Goal: Transaction & Acquisition: Purchase product/service

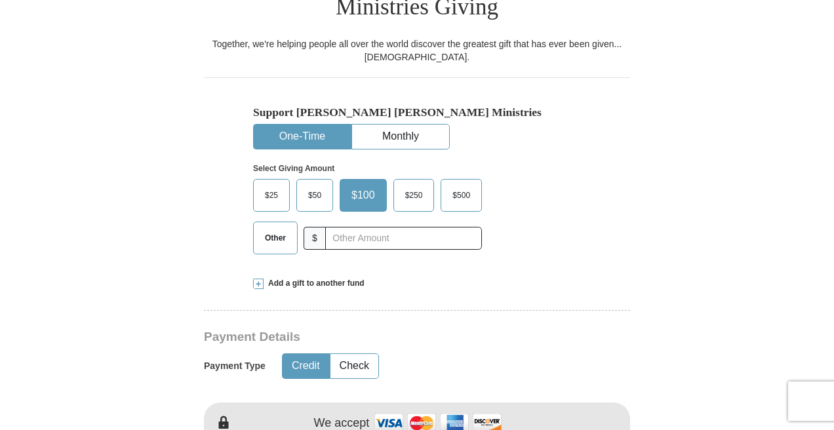
scroll to position [381, 0]
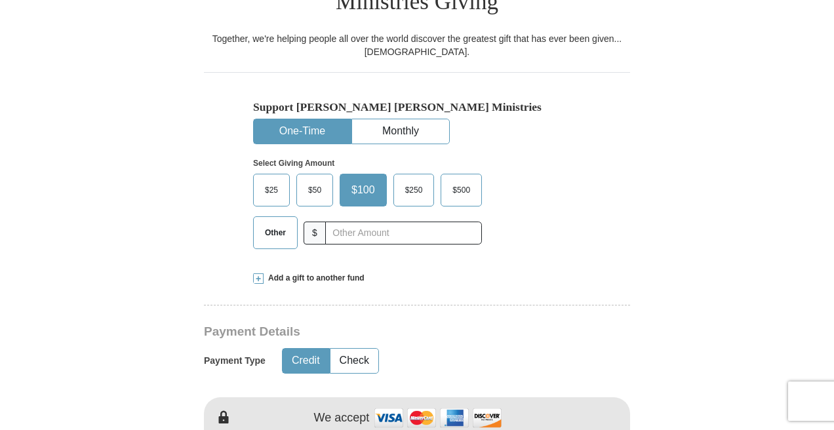
click at [257, 174] on label "$25" at bounding box center [271, 189] width 35 height 31
click at [0, 0] on input "$25" at bounding box center [0, 0] width 0 height 0
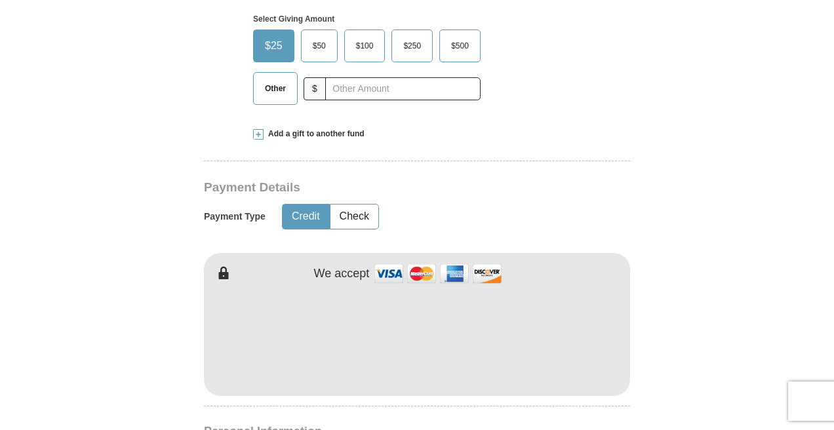
scroll to position [526, 0]
click at [275, 77] on span "Other" at bounding box center [275, 87] width 34 height 20
click at [0, 0] on input "Other" at bounding box center [0, 0] width 0 height 0
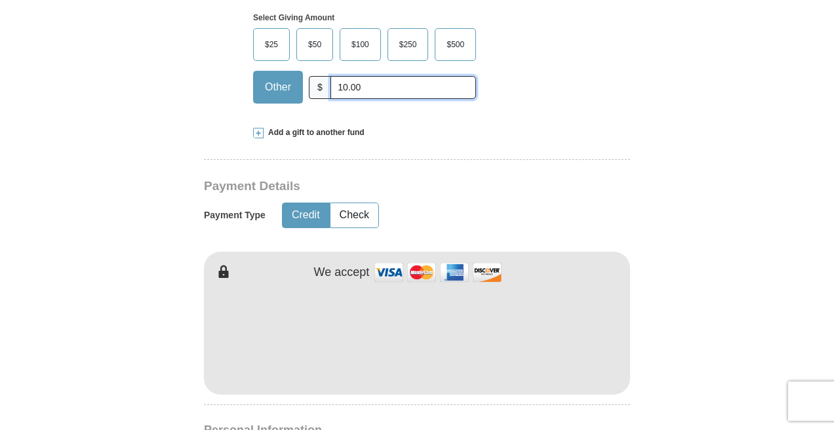
type input "10.00"
type input "[PERSON_NAME]"
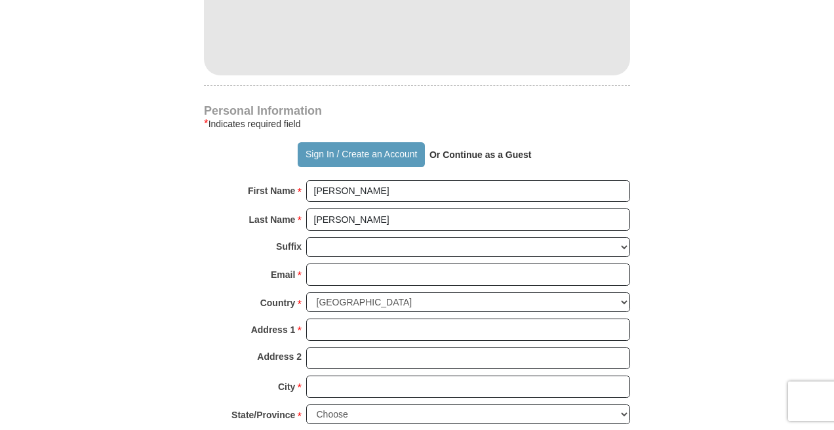
scroll to position [855, 0]
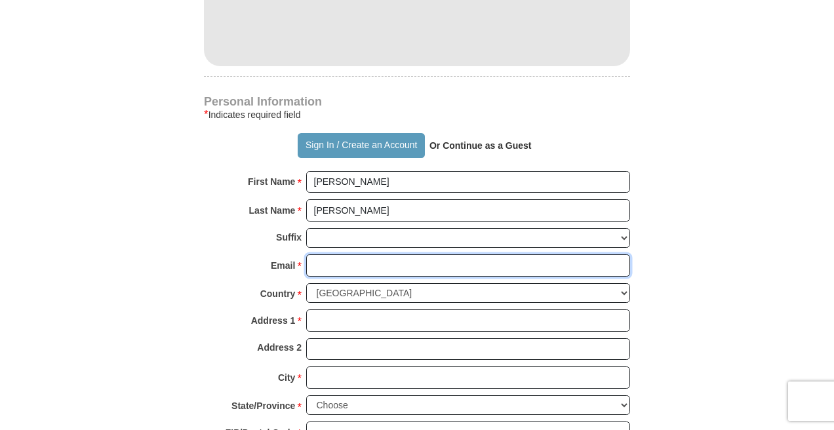
click at [476, 254] on input "Email *" at bounding box center [468, 265] width 324 height 22
type input "[EMAIL_ADDRESS][DOMAIN_NAME]"
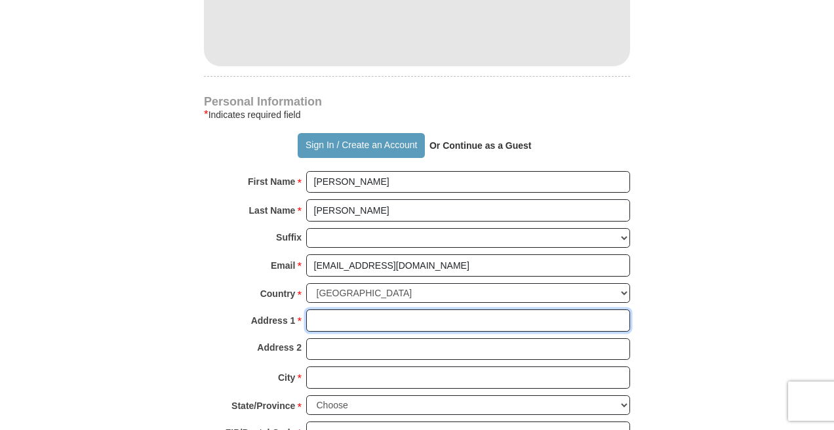
type input "[STREET_ADDRESS][PERSON_NAME]"
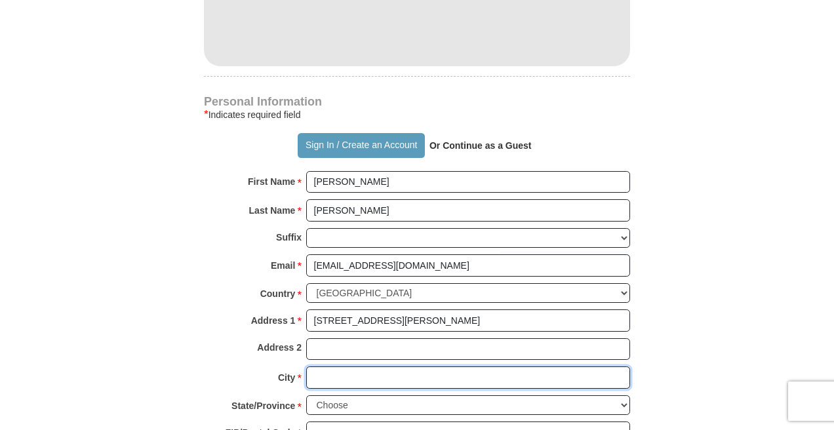
type input "Whittier"
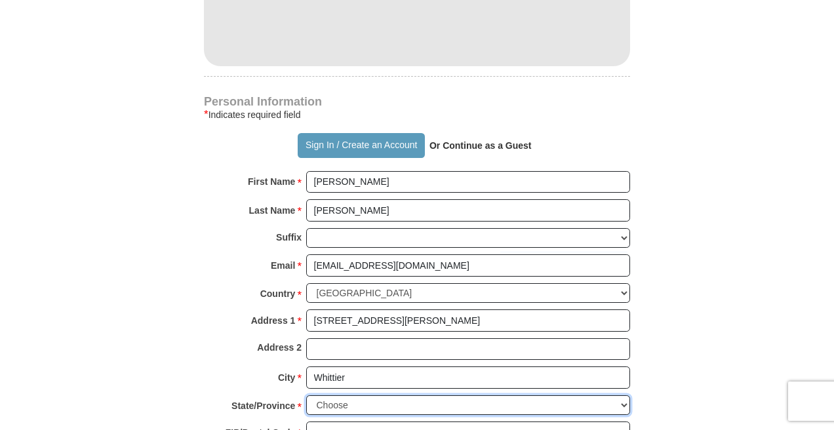
select select "CA"
type input "90604"
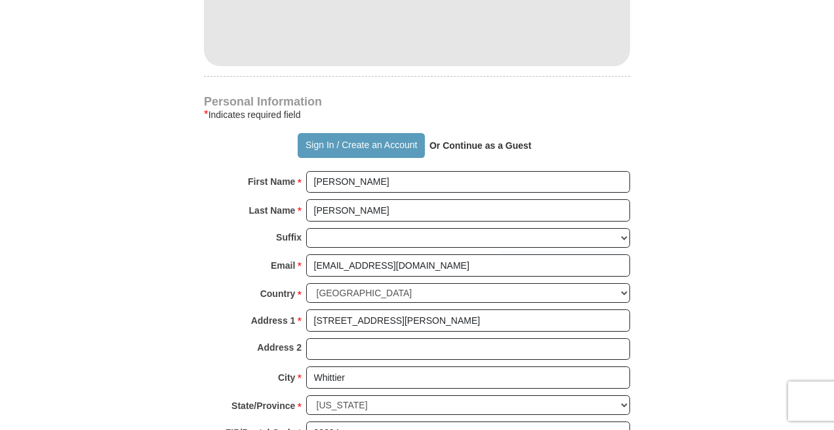
type input "7145987227"
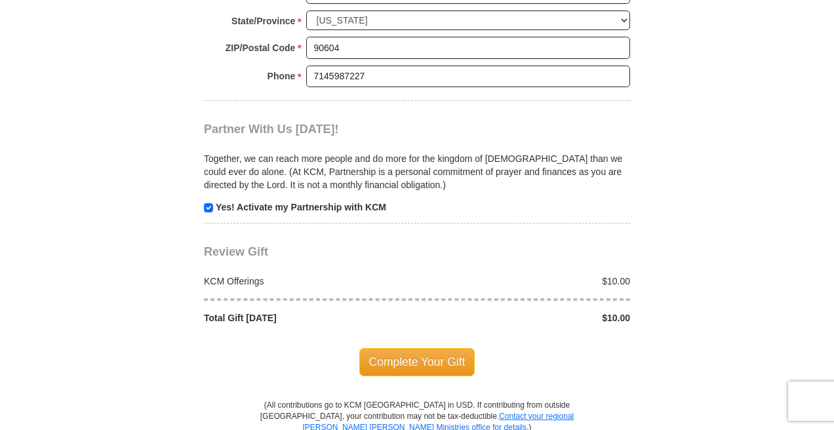
scroll to position [1242, 0]
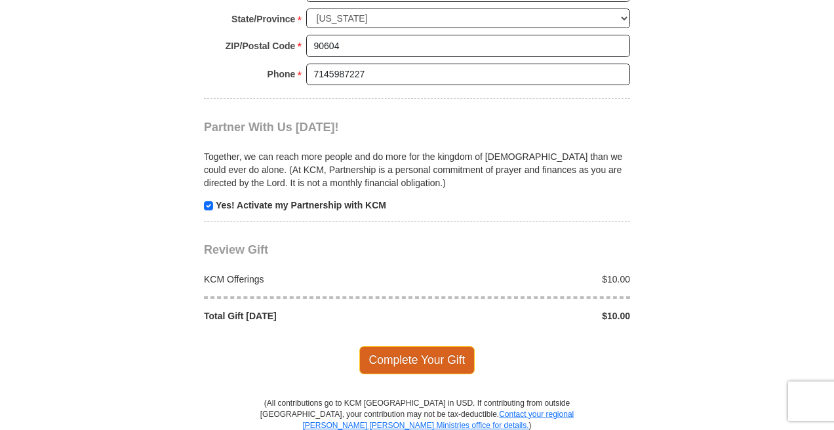
click at [420, 346] on span "Complete Your Gift" at bounding box center [417, 360] width 116 height 28
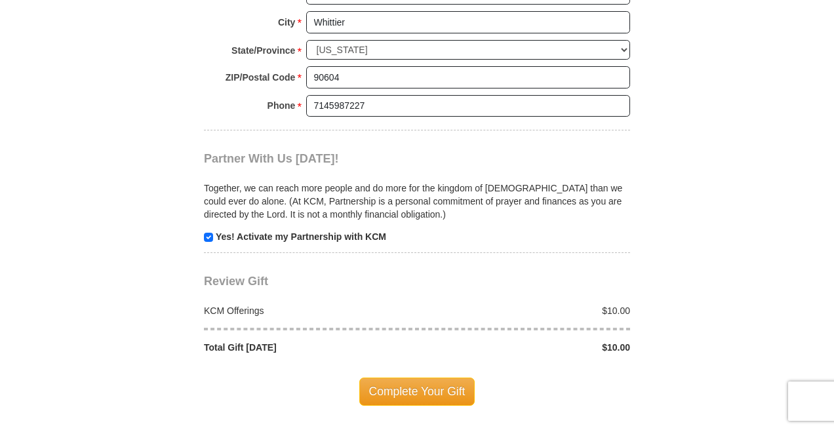
scroll to position [1278, 0]
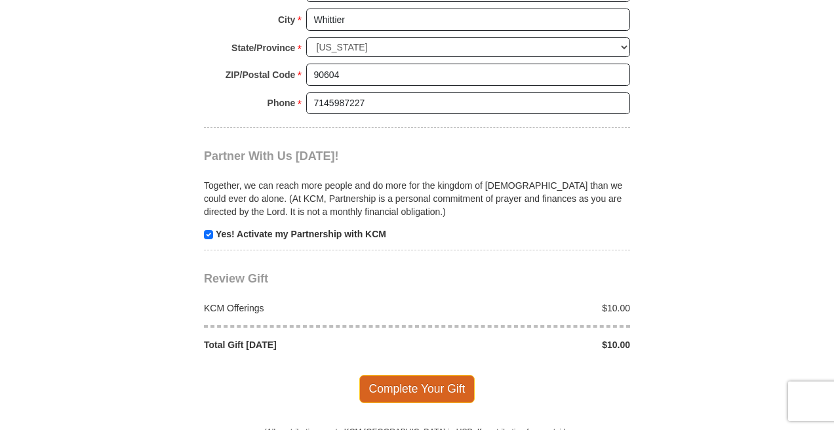
click at [403, 375] on span "Complete Your Gift" at bounding box center [417, 389] width 116 height 28
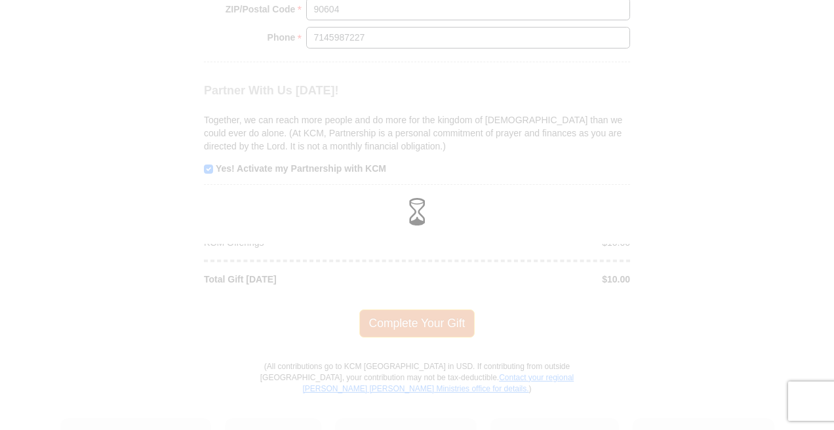
scroll to position [1213, 0]
